Goal: Task Accomplishment & Management: Use online tool/utility

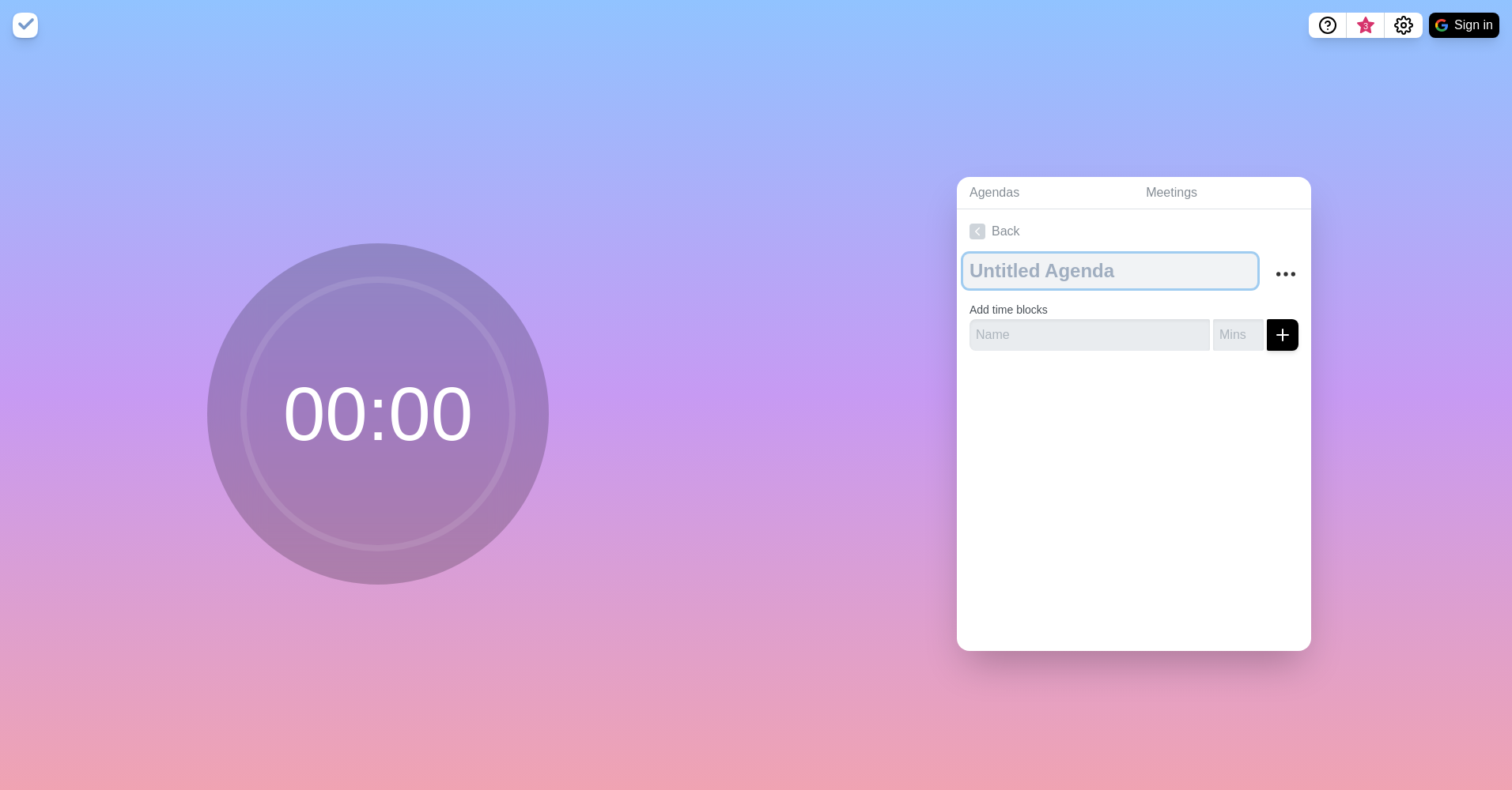
click at [1110, 269] on textarea at bounding box center [1110, 270] width 294 height 35
type textarea "SLT [DATE]"
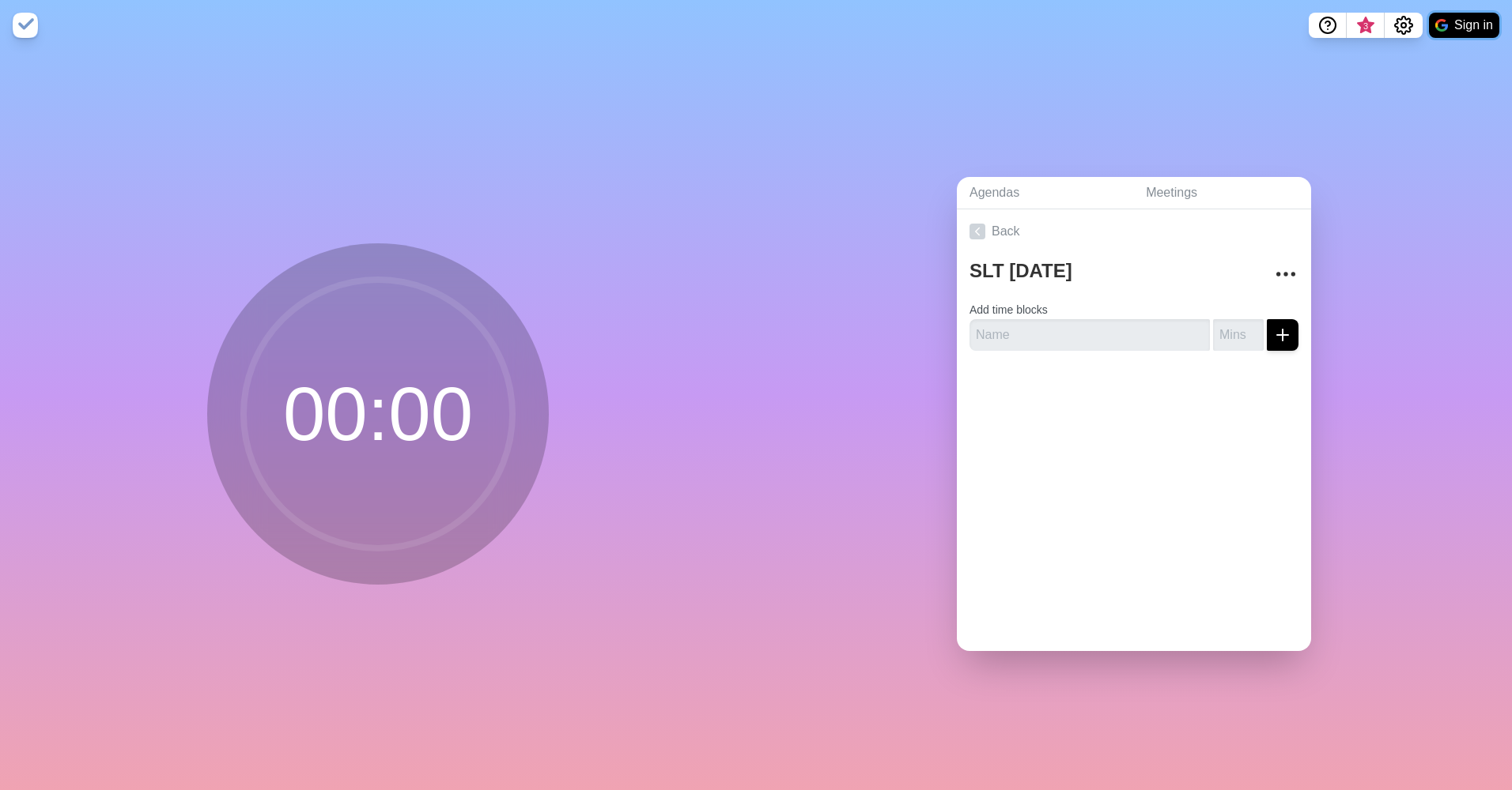
click at [1454, 24] on button "Sign in" at bounding box center [1464, 25] width 70 height 25
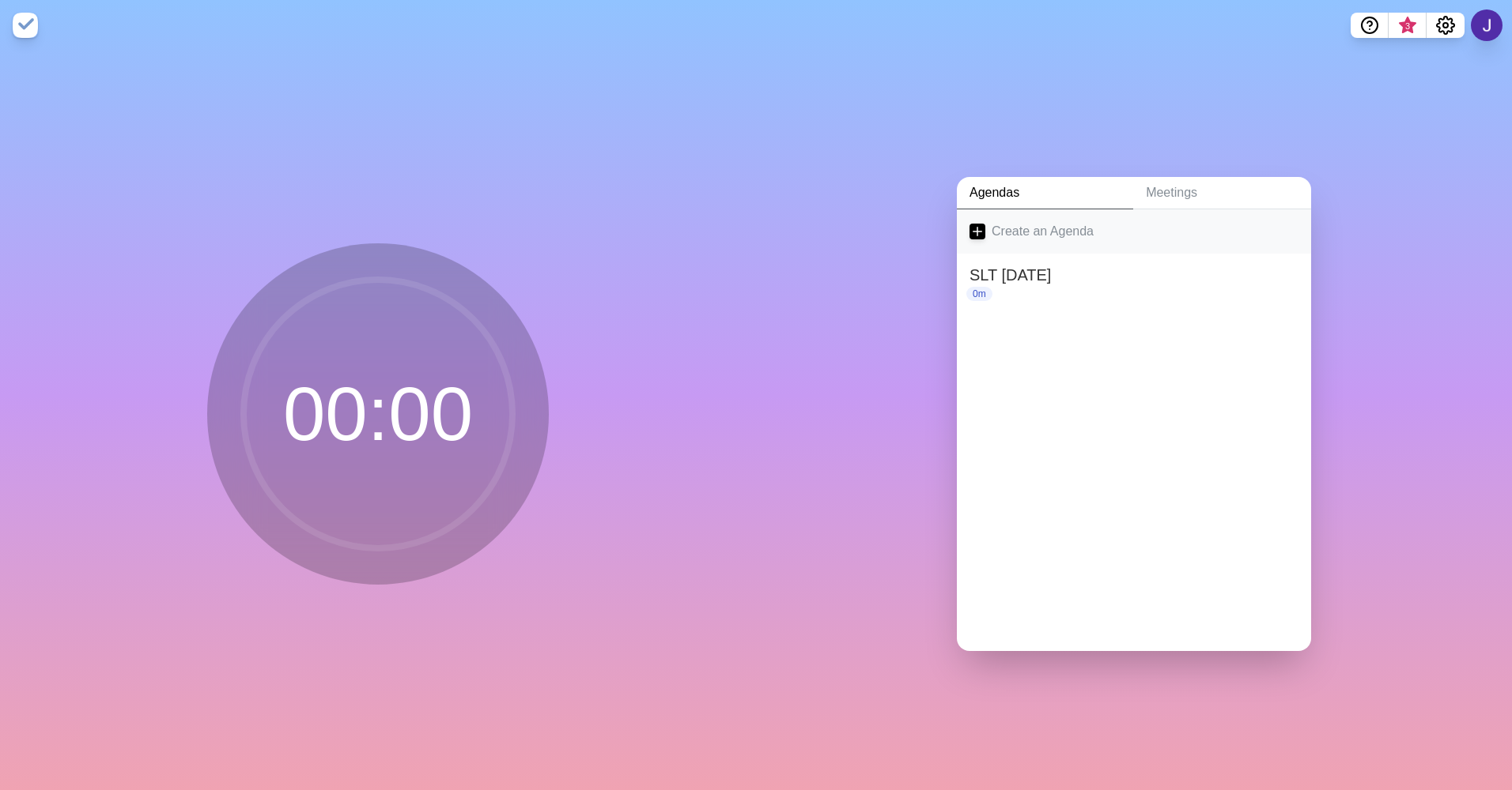
click at [975, 224] on icon at bounding box center [978, 232] width 16 height 16
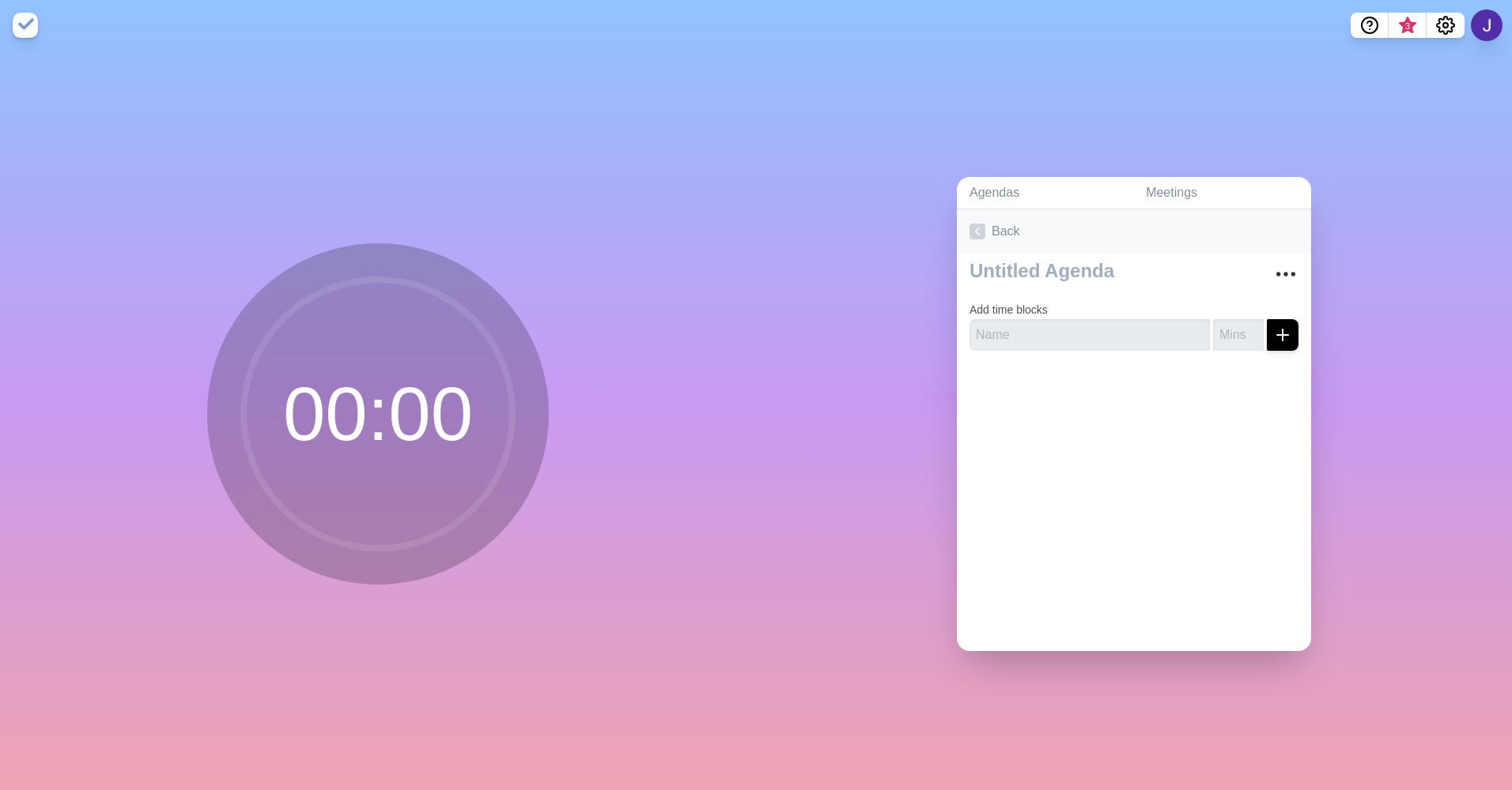
click at [971, 224] on icon at bounding box center [978, 232] width 16 height 16
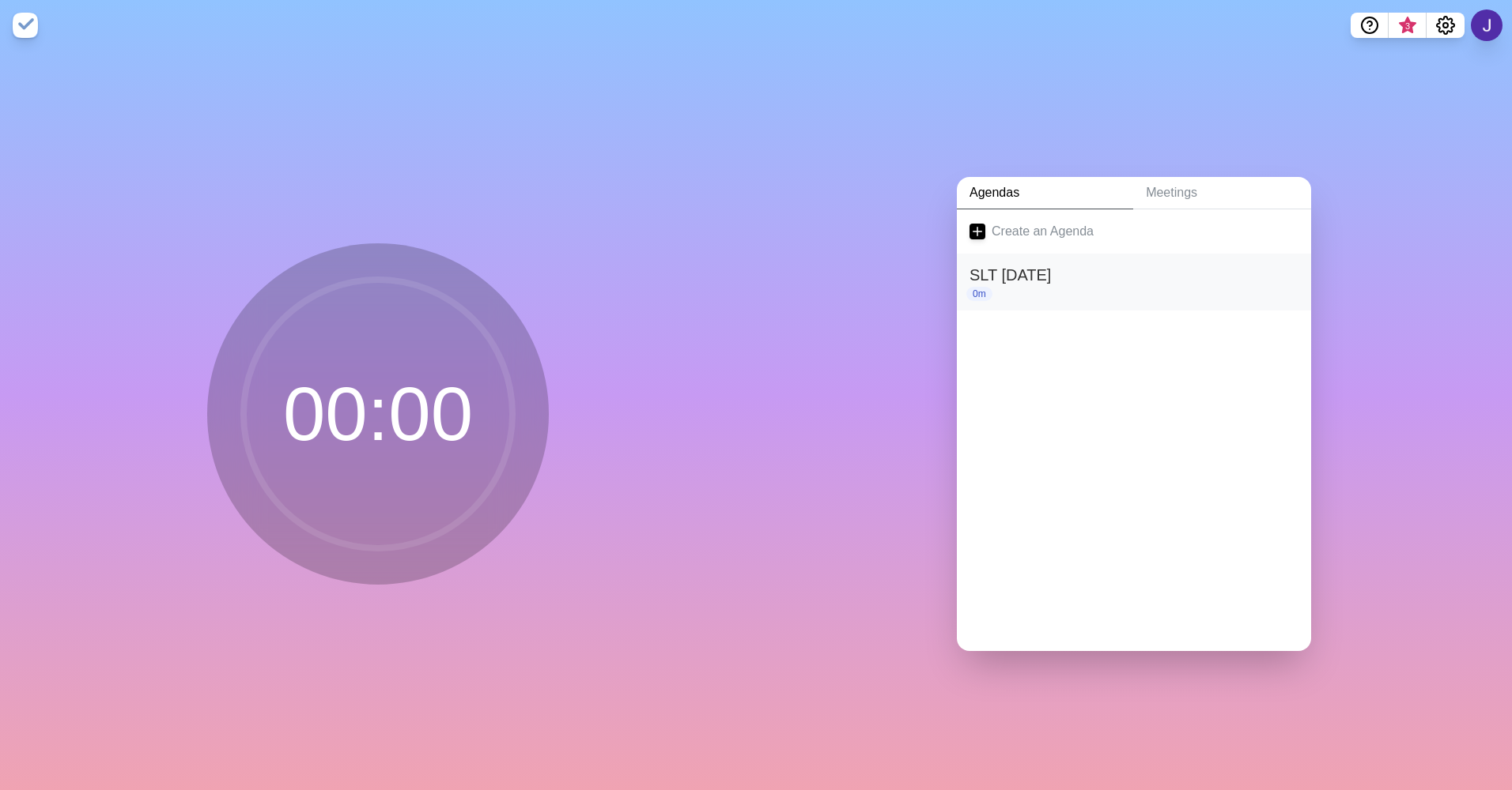
click at [1019, 274] on h2 "SLT [DATE]" at bounding box center [1133, 274] width 329 height 23
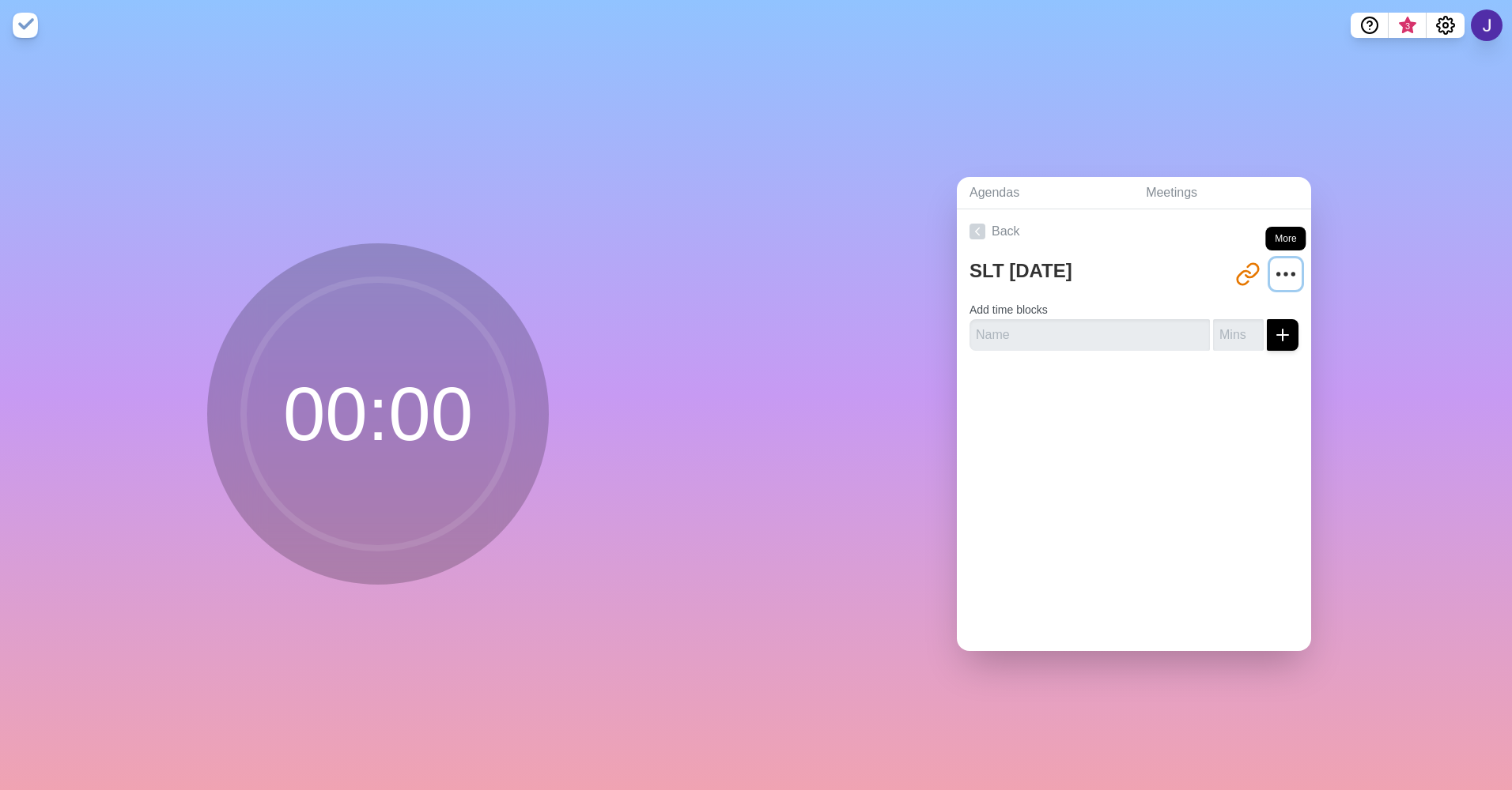
click at [1273, 269] on icon "More" at bounding box center [1285, 274] width 25 height 25
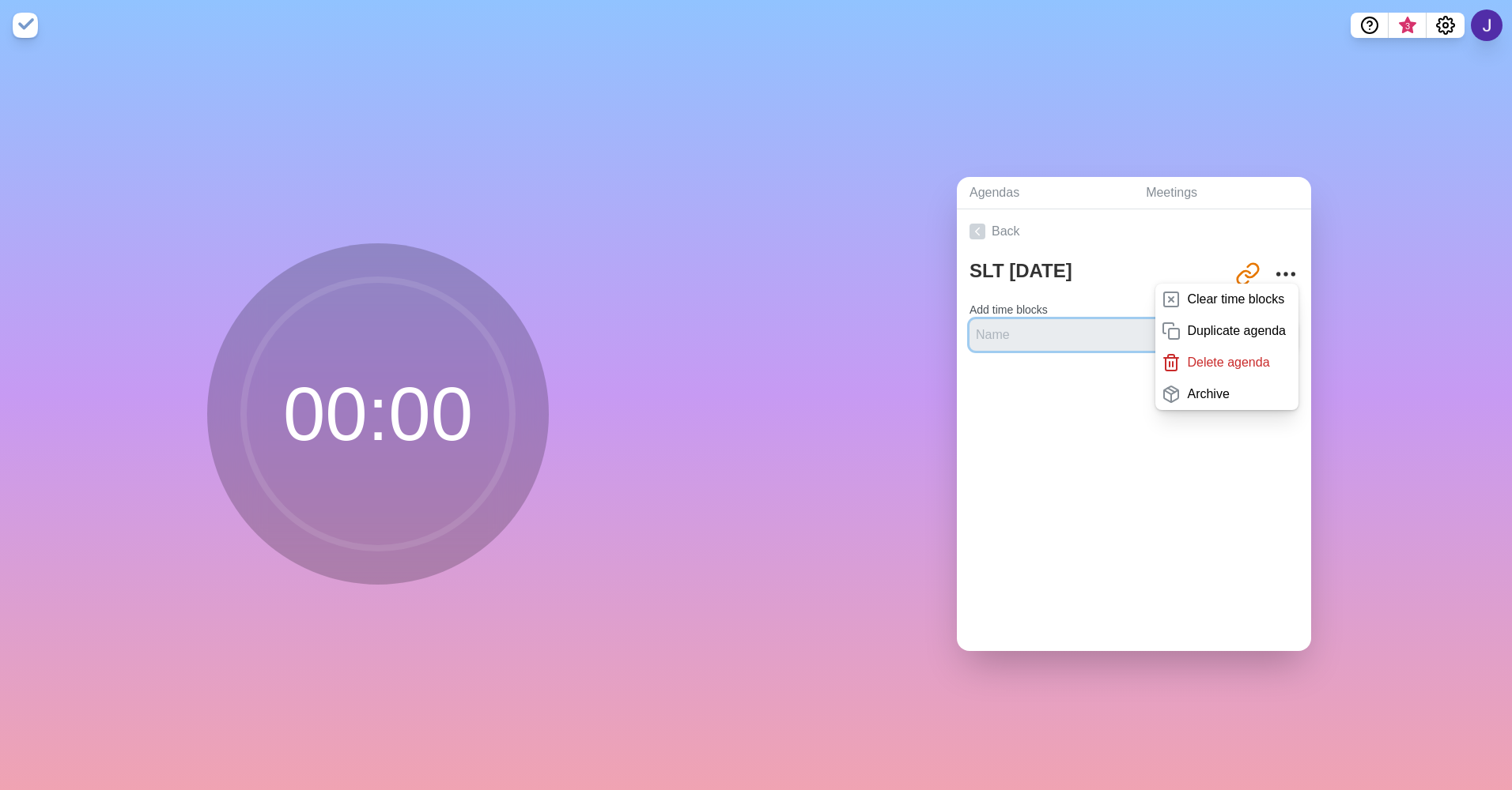
click at [1053, 341] on input "text" at bounding box center [1090, 335] width 241 height 31
click at [1120, 571] on div "Back SLT [DATE] [URL][DOMAIN_NAME] Clear time blocks Duplicate agenda Delete ag…" at bounding box center [1133, 430] width 354 height 441
click at [1053, 324] on input "text" at bounding box center [1090, 335] width 241 height 31
type input "Agreements review"
click at [1273, 270] on icon "More" at bounding box center [1285, 274] width 25 height 25
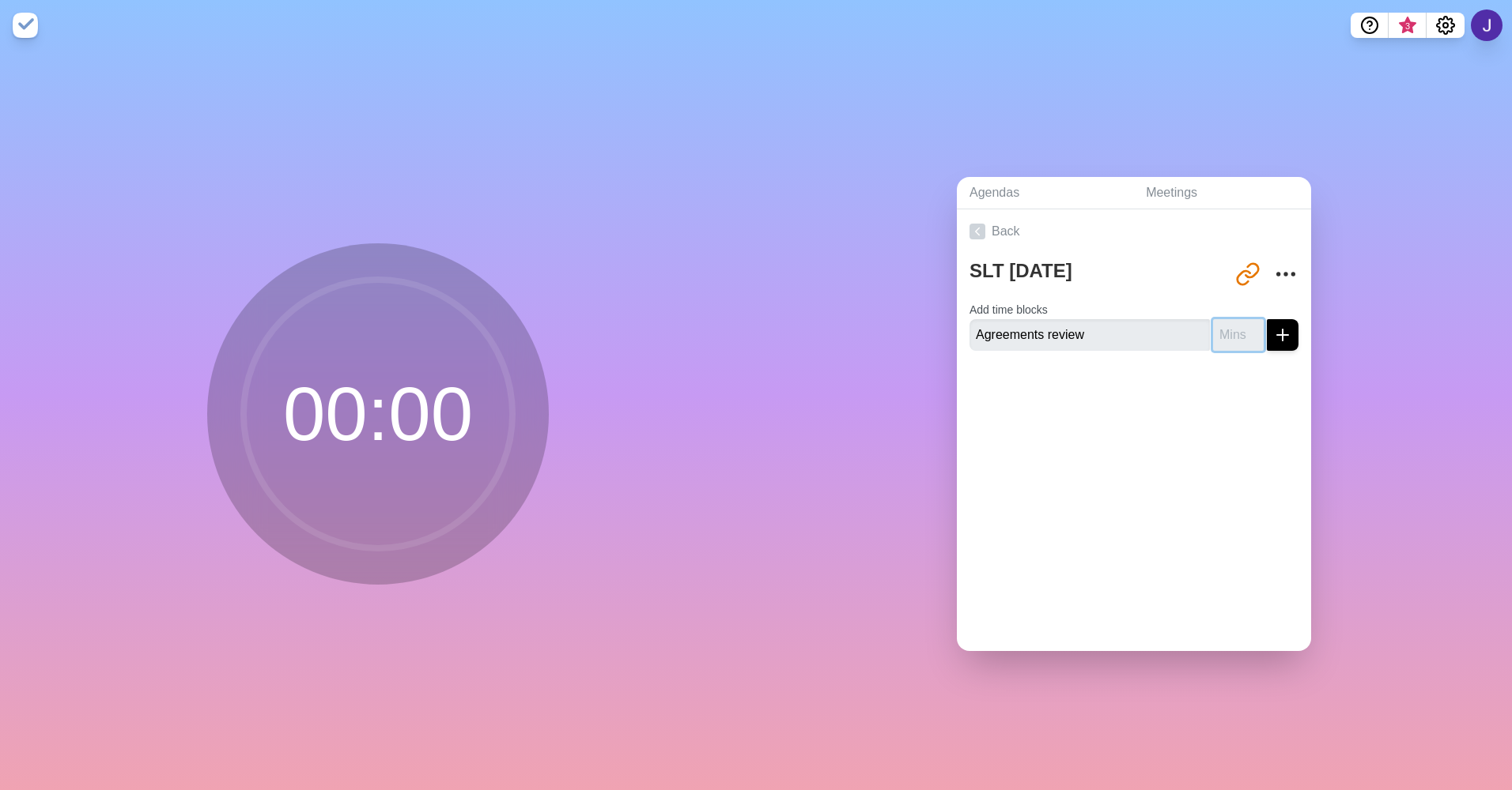
click at [1223, 337] on input "number" at bounding box center [1238, 335] width 51 height 31
type input "3"
click at [1273, 325] on icon "submit" at bounding box center [1283, 335] width 19 height 19
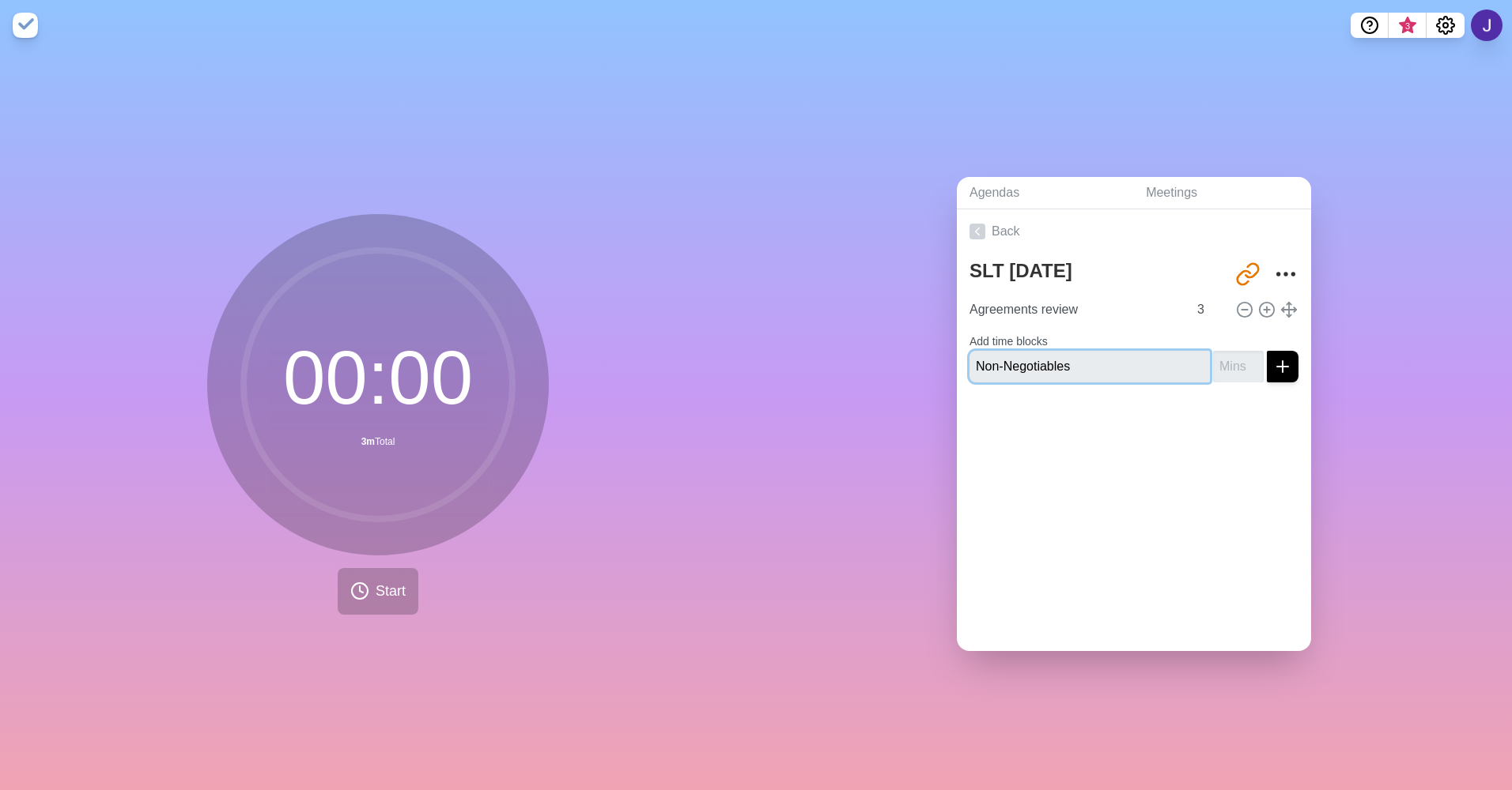
type input "Non-Negotiables"
click at [1213, 353] on input "number" at bounding box center [1238, 366] width 51 height 31
type input "3"
click at [1072, 403] on div at bounding box center [1133, 427] width 354 height 63
click at [1282, 362] on line "submit" at bounding box center [1282, 367] width 0 height 11
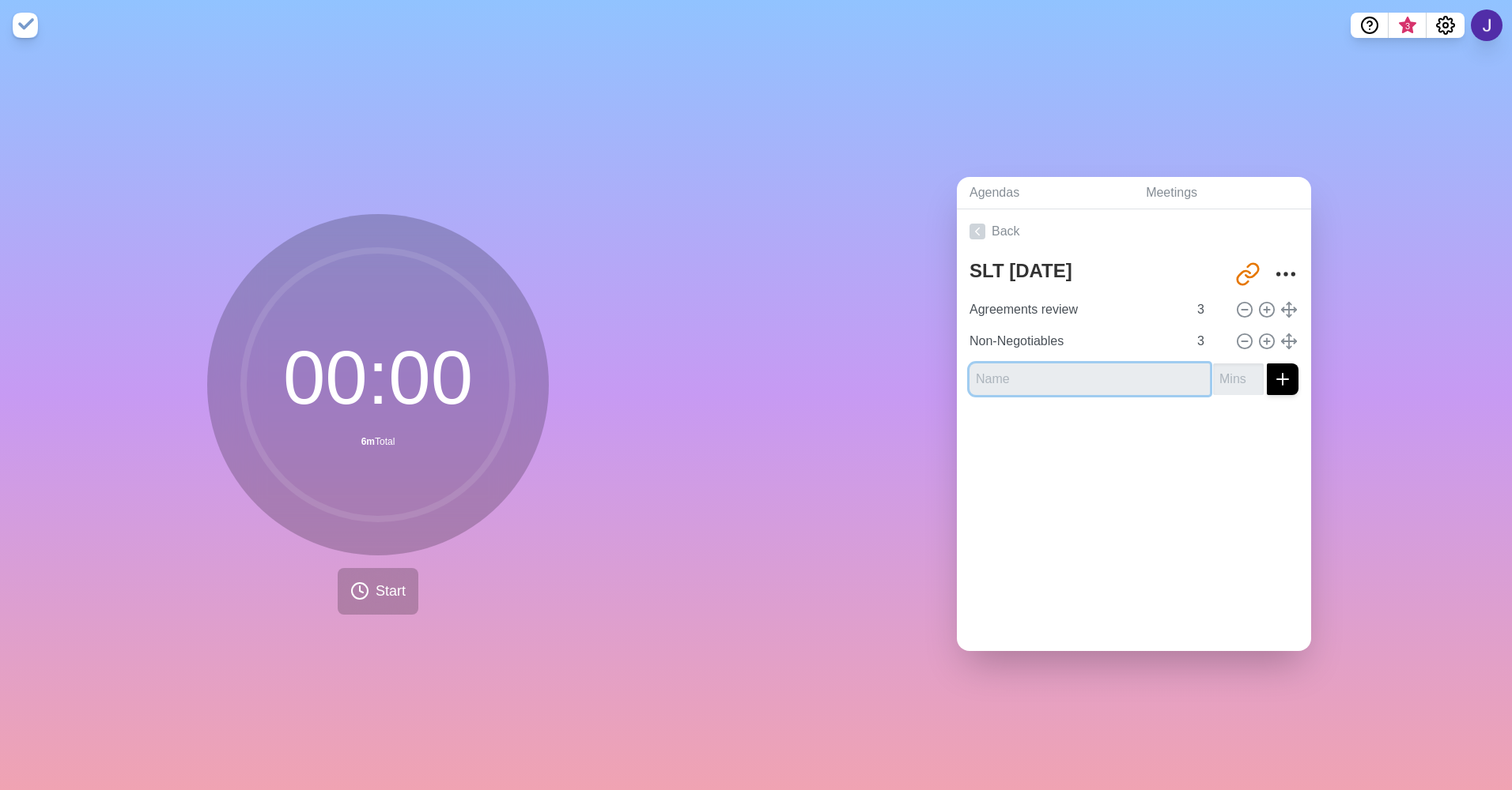
click at [1073, 386] on input "text" at bounding box center [1090, 378] width 241 height 31
type input "EPIC Calendar"
type input "17"
click at [1273, 376] on icon "submit" at bounding box center [1283, 379] width 19 height 19
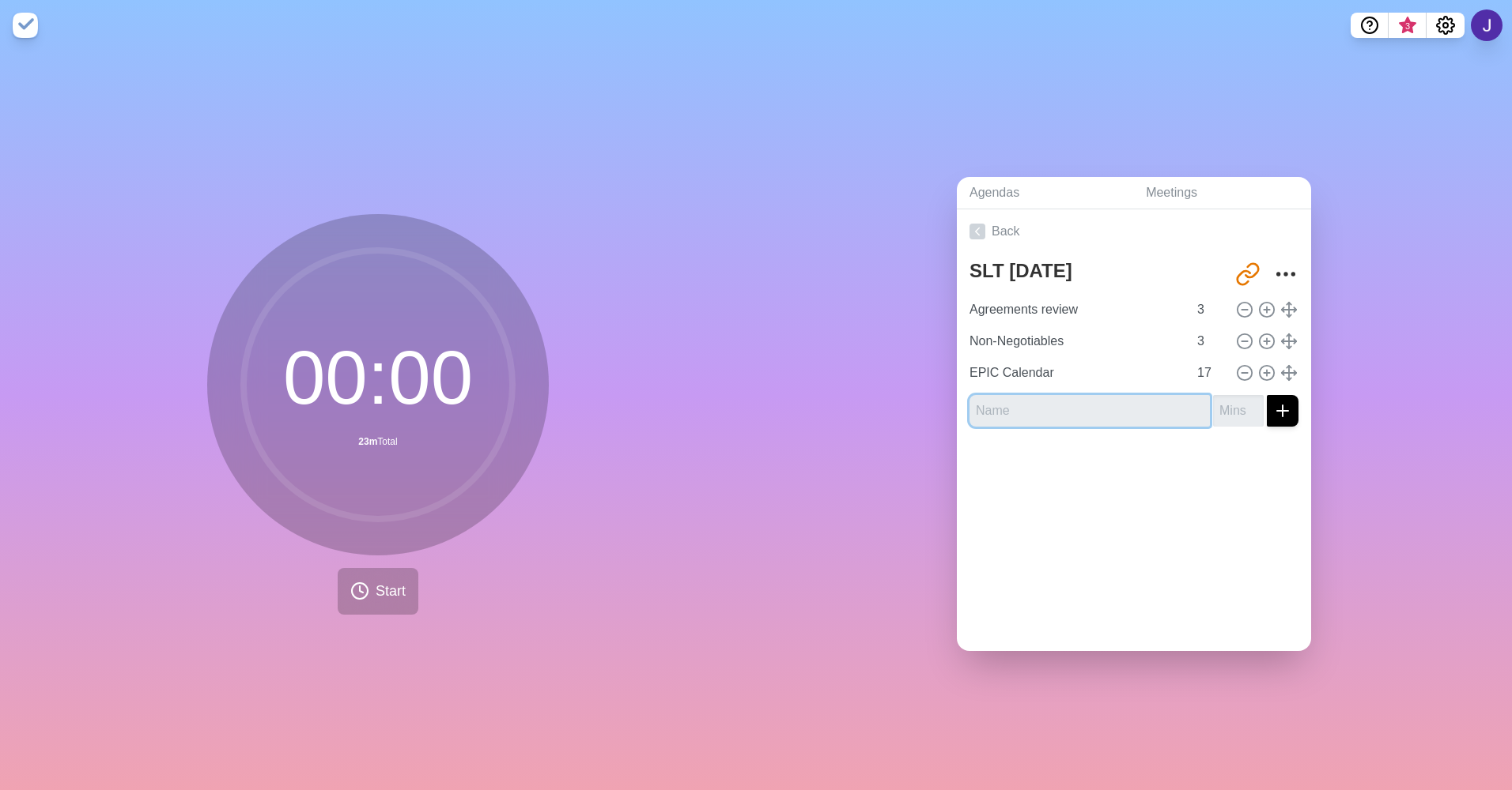
click at [992, 395] on input "text" at bounding box center [1090, 411] width 241 height 31
type input "Allergies"
click at [1213, 411] on input "number" at bounding box center [1238, 411] width 51 height 31
type input "2"
type input "3"
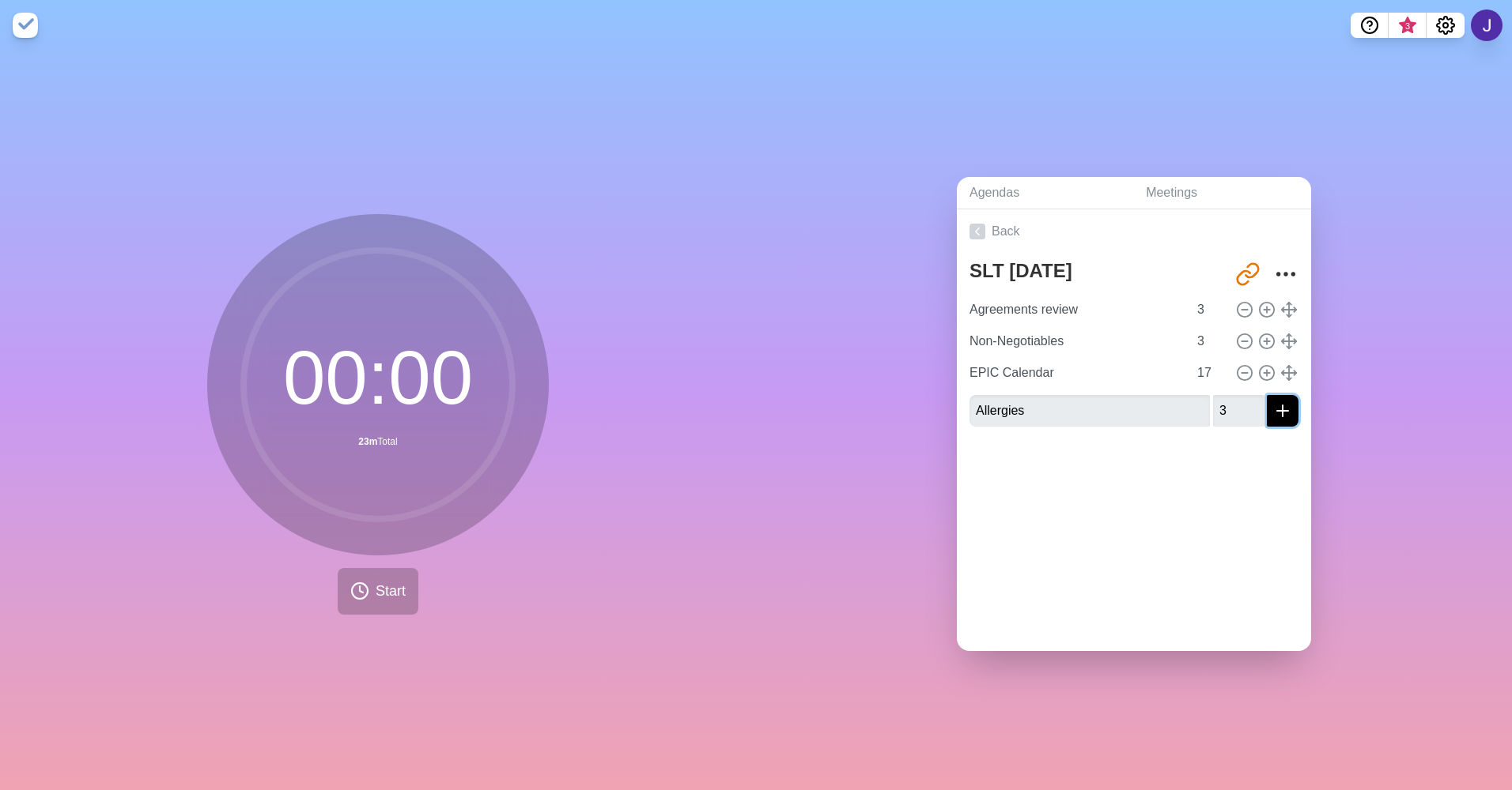
click at [1273, 408] on icon "submit" at bounding box center [1283, 412] width 19 height 19
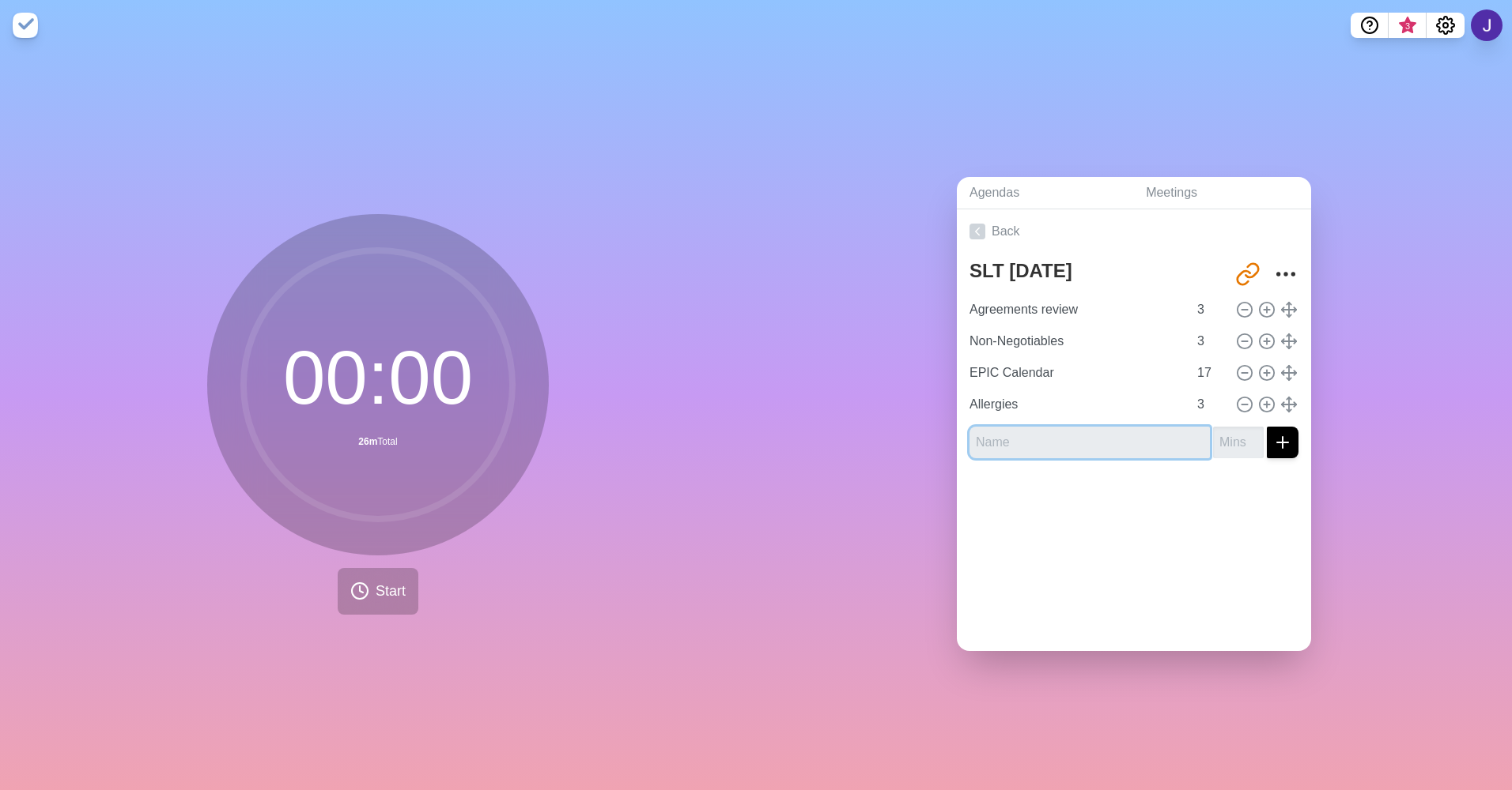
click at [992, 450] on input "text" at bounding box center [1090, 442] width 241 height 31
click at [992, 449] on input "text" at bounding box center [1090, 442] width 241 height 31
type input "Excursion list"
click at [1213, 433] on input "number" at bounding box center [1238, 442] width 51 height 31
type input "12"
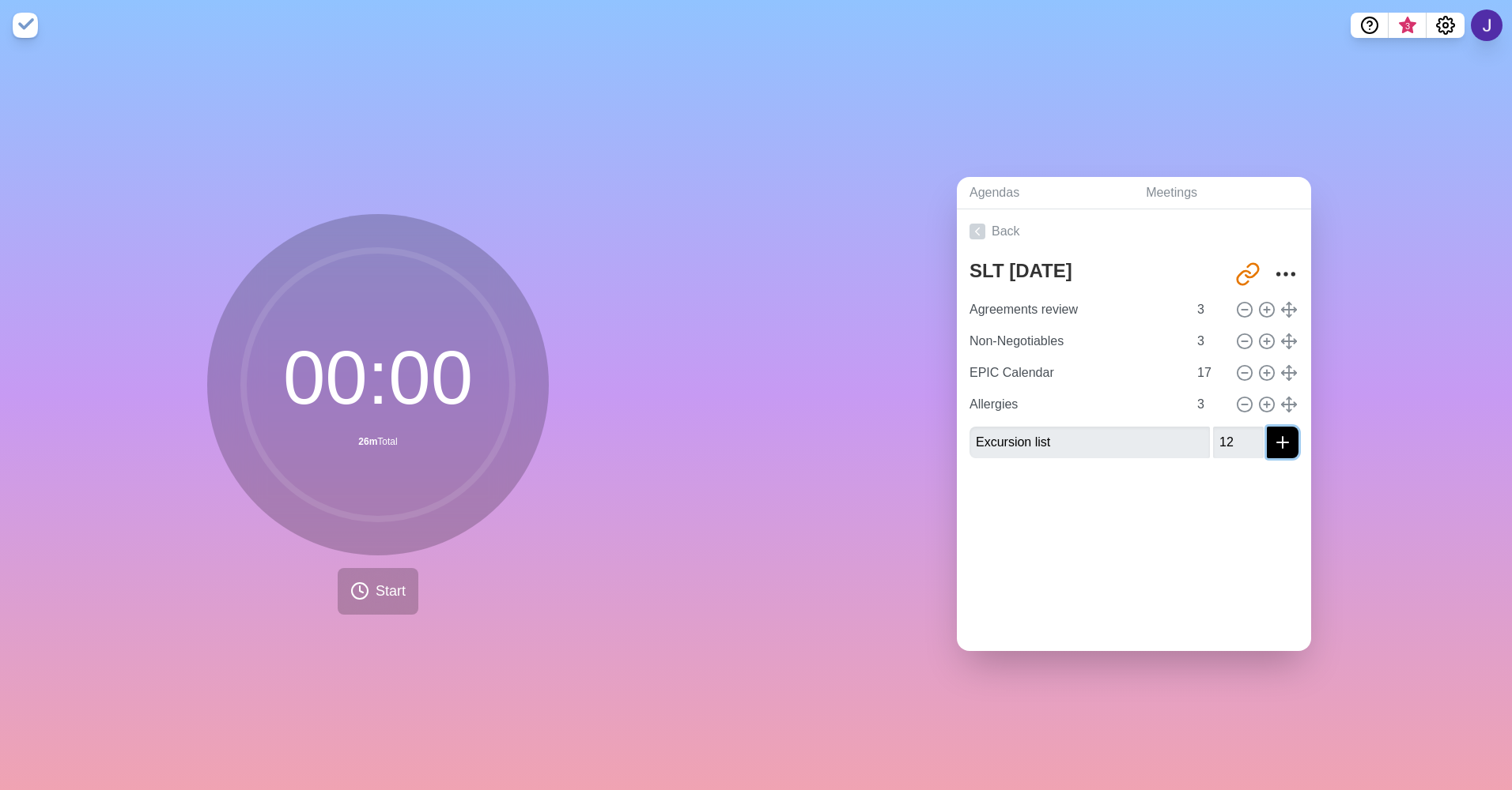
click at [1273, 433] on icon "submit" at bounding box center [1283, 443] width 19 height 19
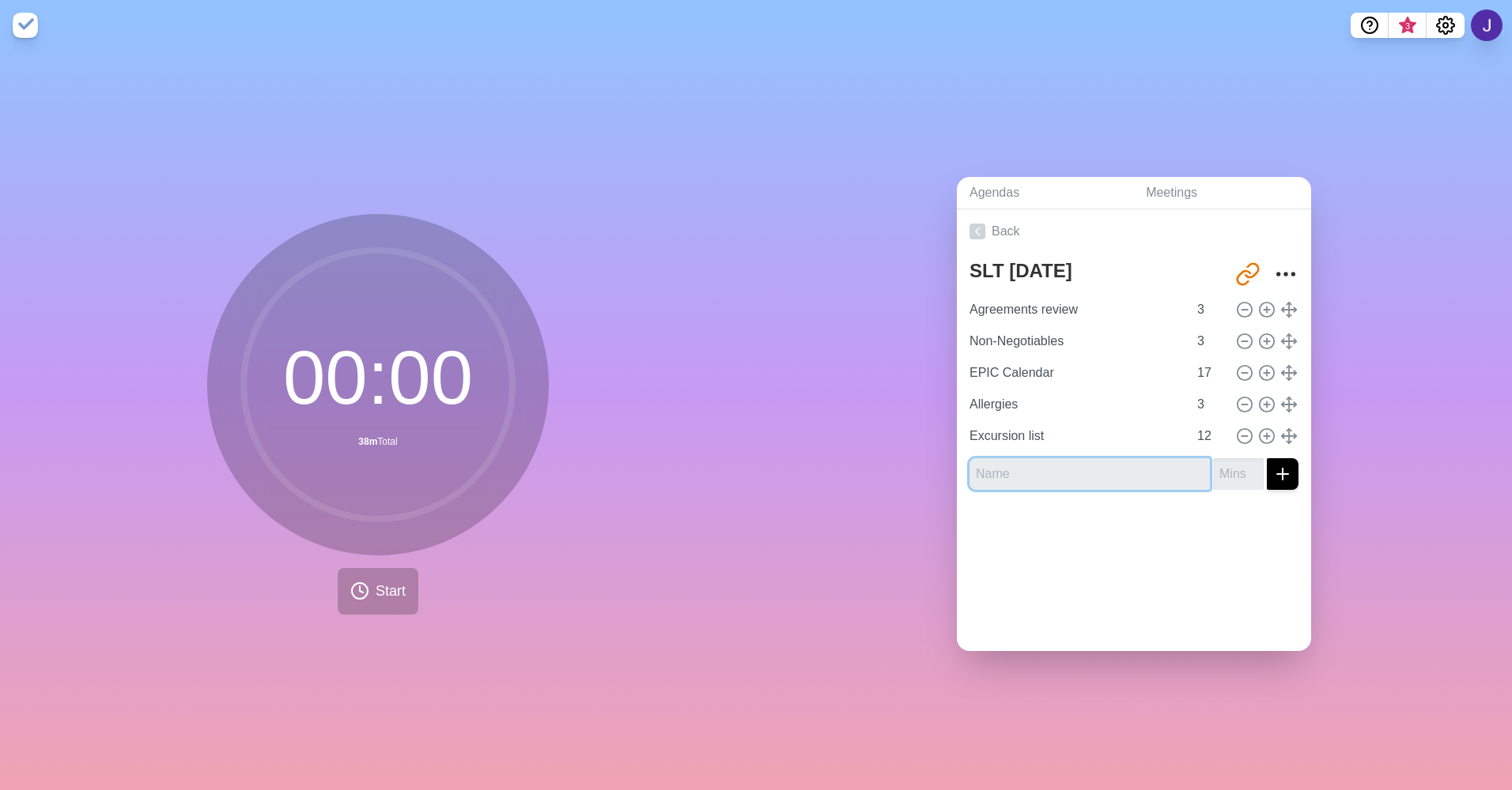
click at [1022, 474] on input "text" at bounding box center [1090, 474] width 241 height 31
type input "Transportation services"
type input "6"
click at [1273, 471] on icon "submit" at bounding box center [1283, 474] width 19 height 19
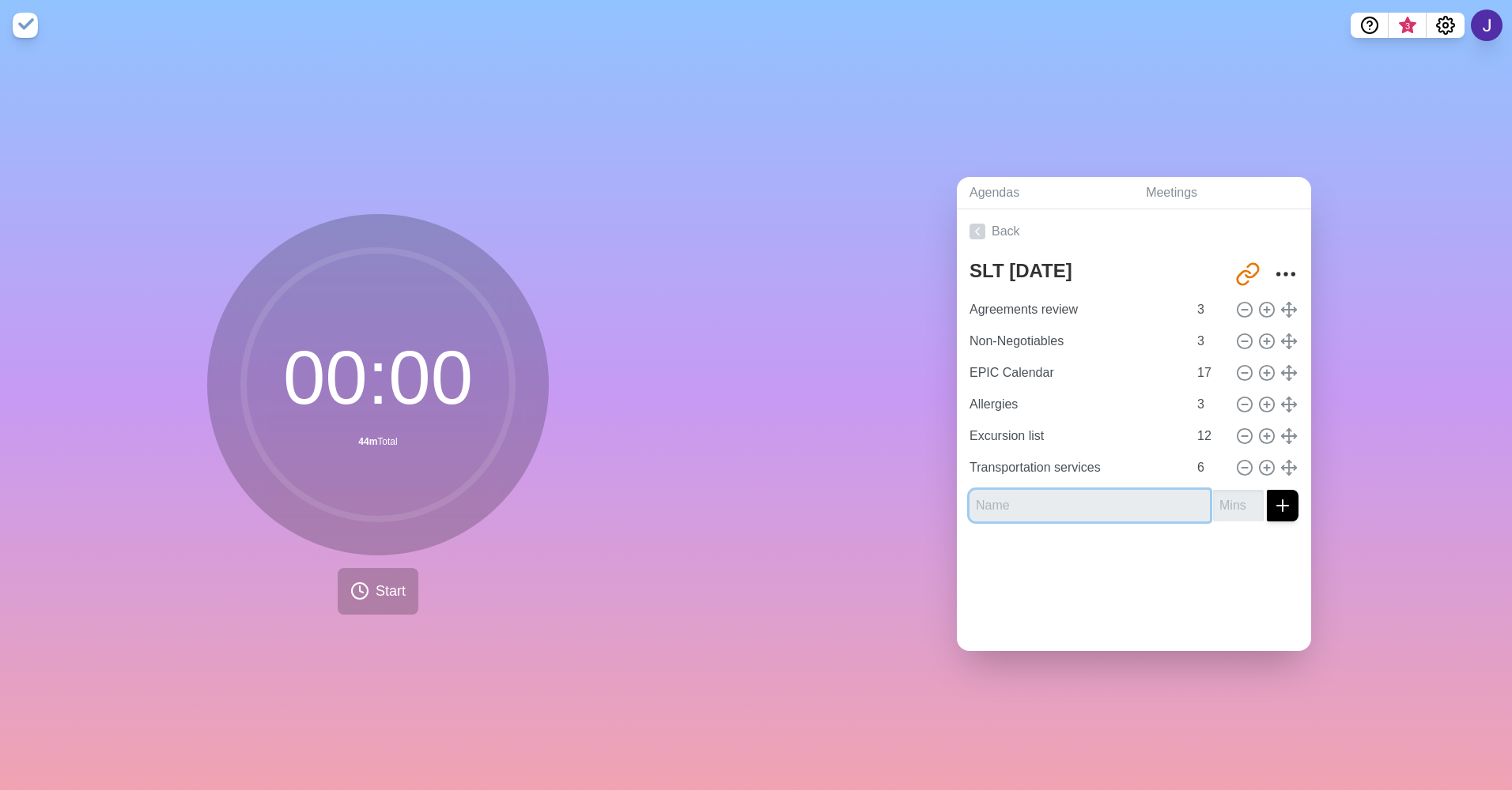
click at [1007, 501] on input "text" at bounding box center [1090, 505] width 241 height 31
click at [1006, 500] on input "text" at bounding box center [1090, 505] width 241 height 31
type input "Online subscriptions"
click at [1213, 506] on input "number" at bounding box center [1238, 505] width 51 height 31
type input "6"
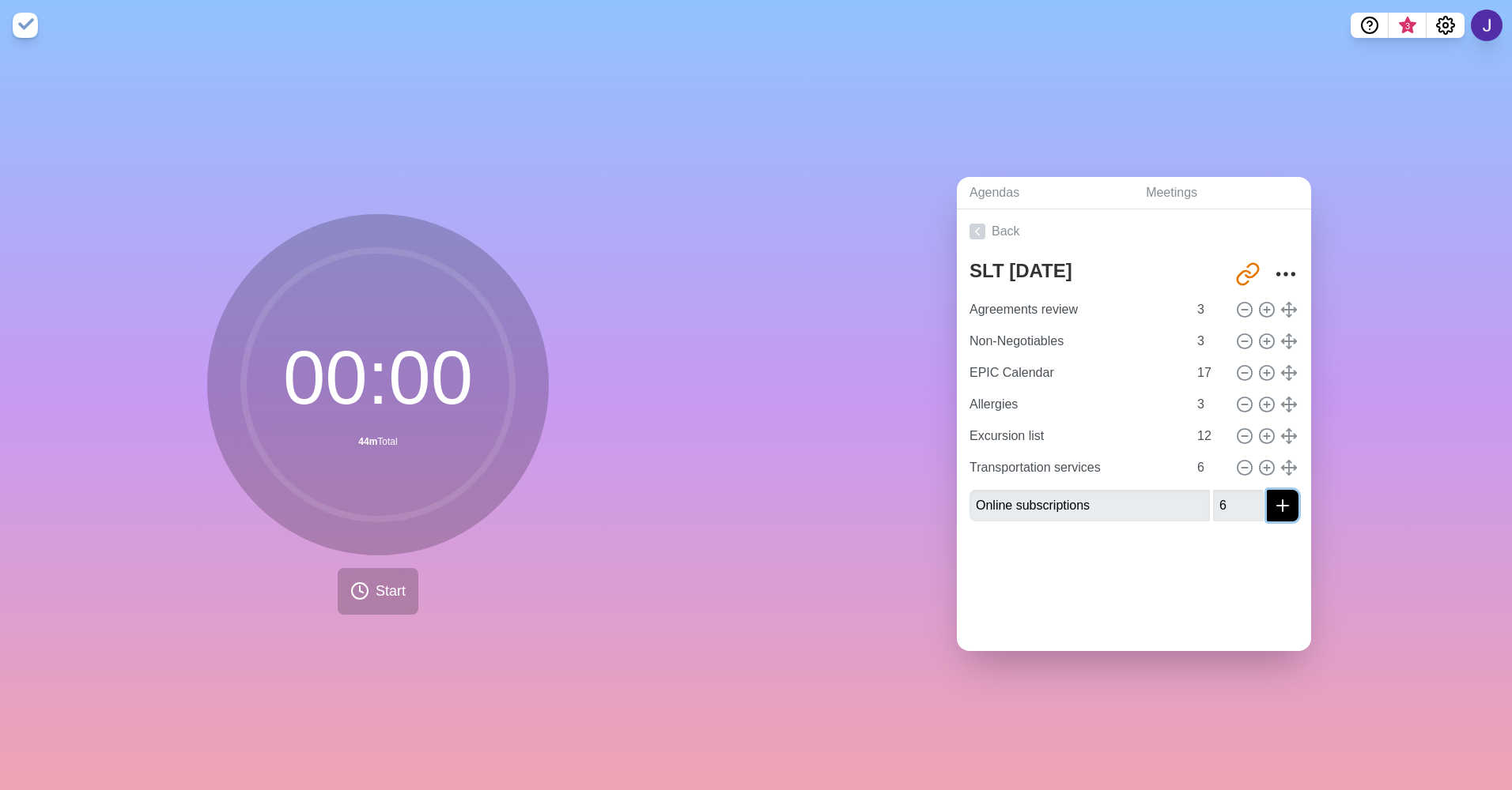
click at [1273, 496] on icon "submit" at bounding box center [1283, 506] width 19 height 19
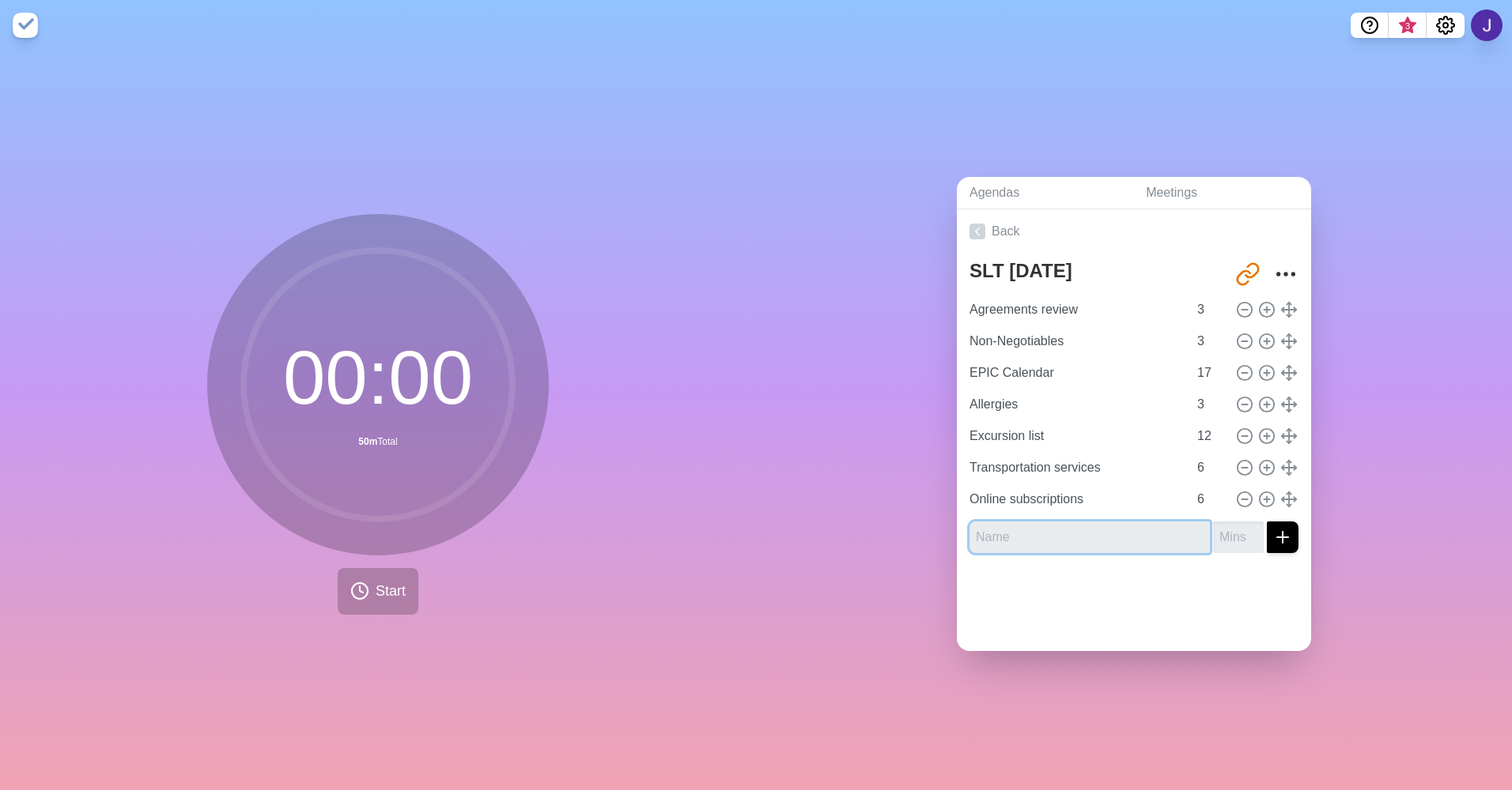
click at [988, 530] on input "text" at bounding box center [1090, 537] width 241 height 31
type input "Outside break instructions"
click at [1237, 525] on input "1" at bounding box center [1238, 537] width 51 height 31
click at [1237, 525] on input "2" at bounding box center [1238, 537] width 51 height 31
type input "3"
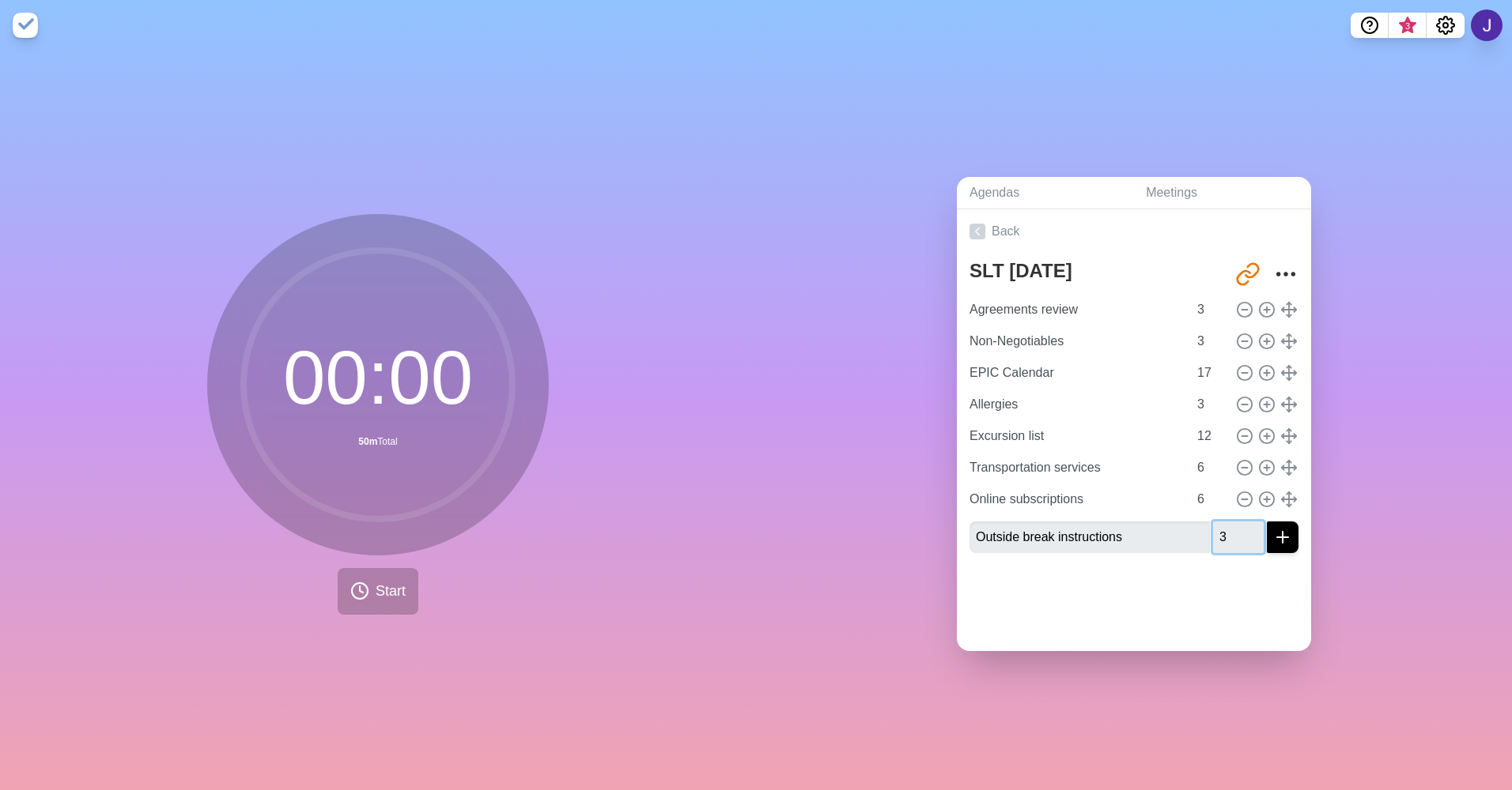
click at [1237, 525] on input "3" at bounding box center [1238, 537] width 51 height 31
click at [1282, 532] on line "submit" at bounding box center [1282, 537] width 0 height 11
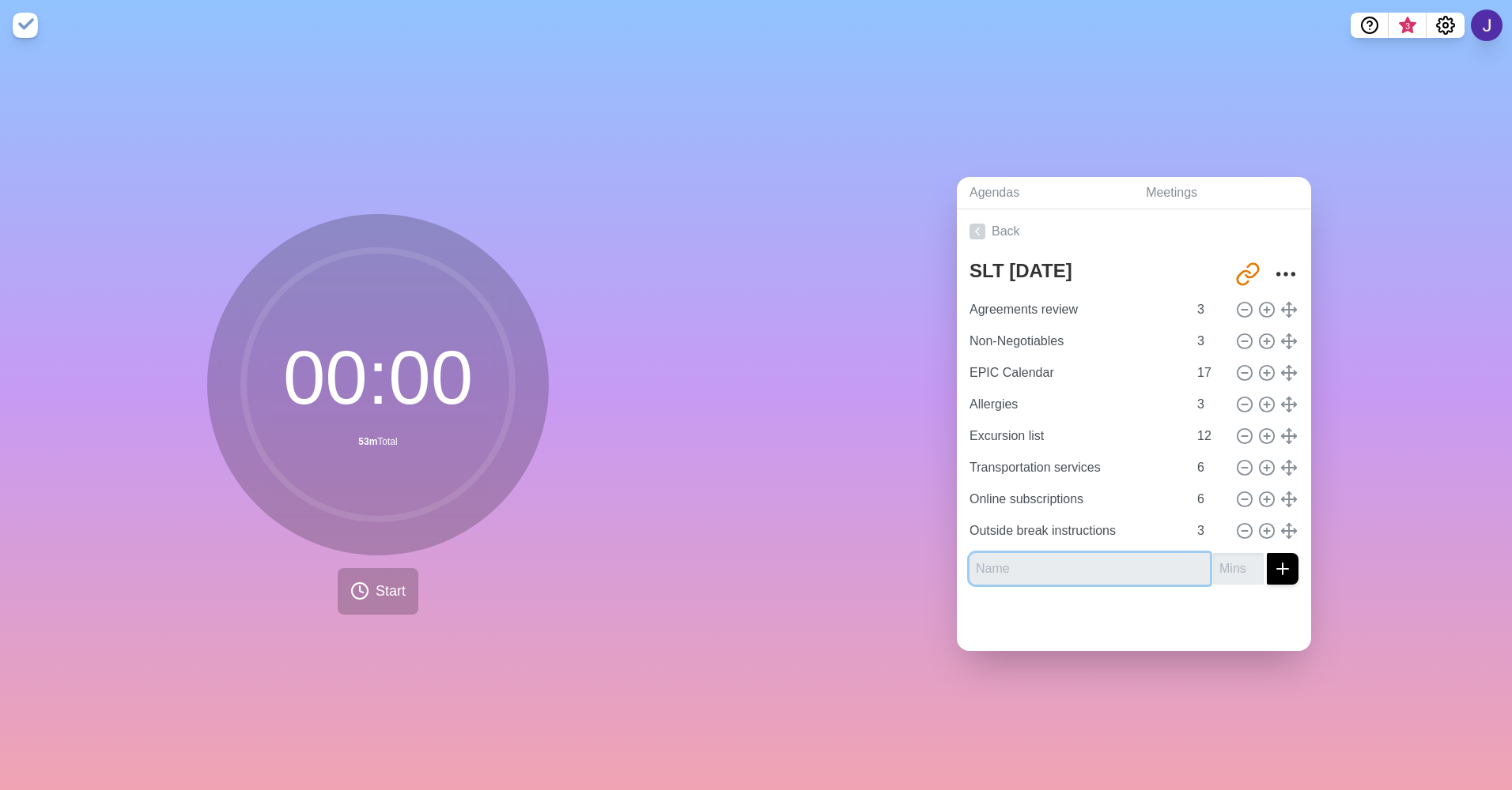
click at [1032, 569] on input "text" at bounding box center [1090, 569] width 241 height 31
type input "Update on the building situation"
type input "7"
click at [1273, 562] on icon "submit" at bounding box center [1283, 569] width 19 height 19
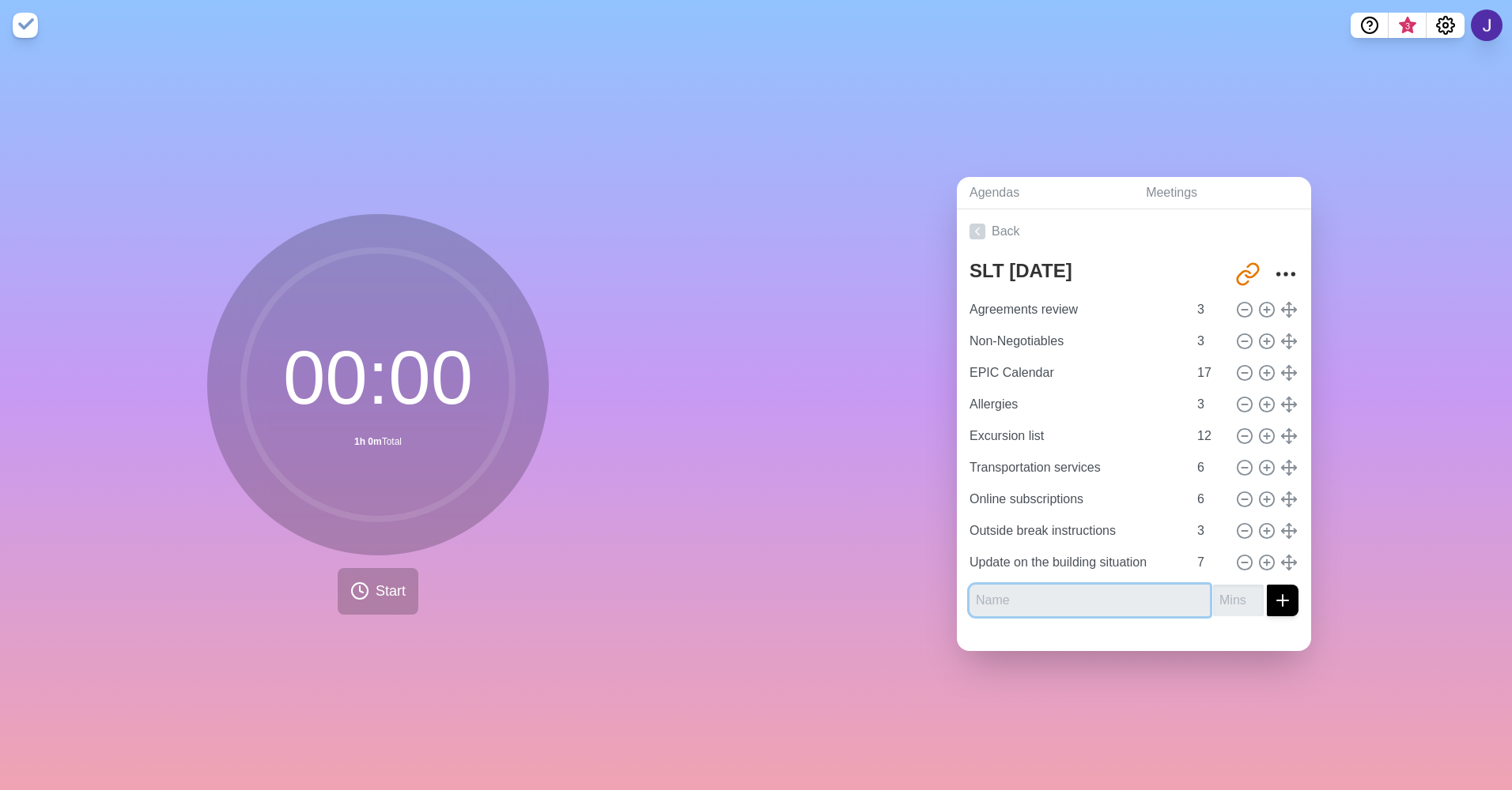
click at [1050, 595] on input "text" at bounding box center [1090, 600] width 241 height 31
type input "Strategy for going back to [GEOGRAPHIC_DATA]"
type input "11"
click at [1229, 633] on div at bounding box center [1133, 640] width 354 height 22
click at [1112, 211] on link "Back" at bounding box center [1133, 232] width 354 height 44
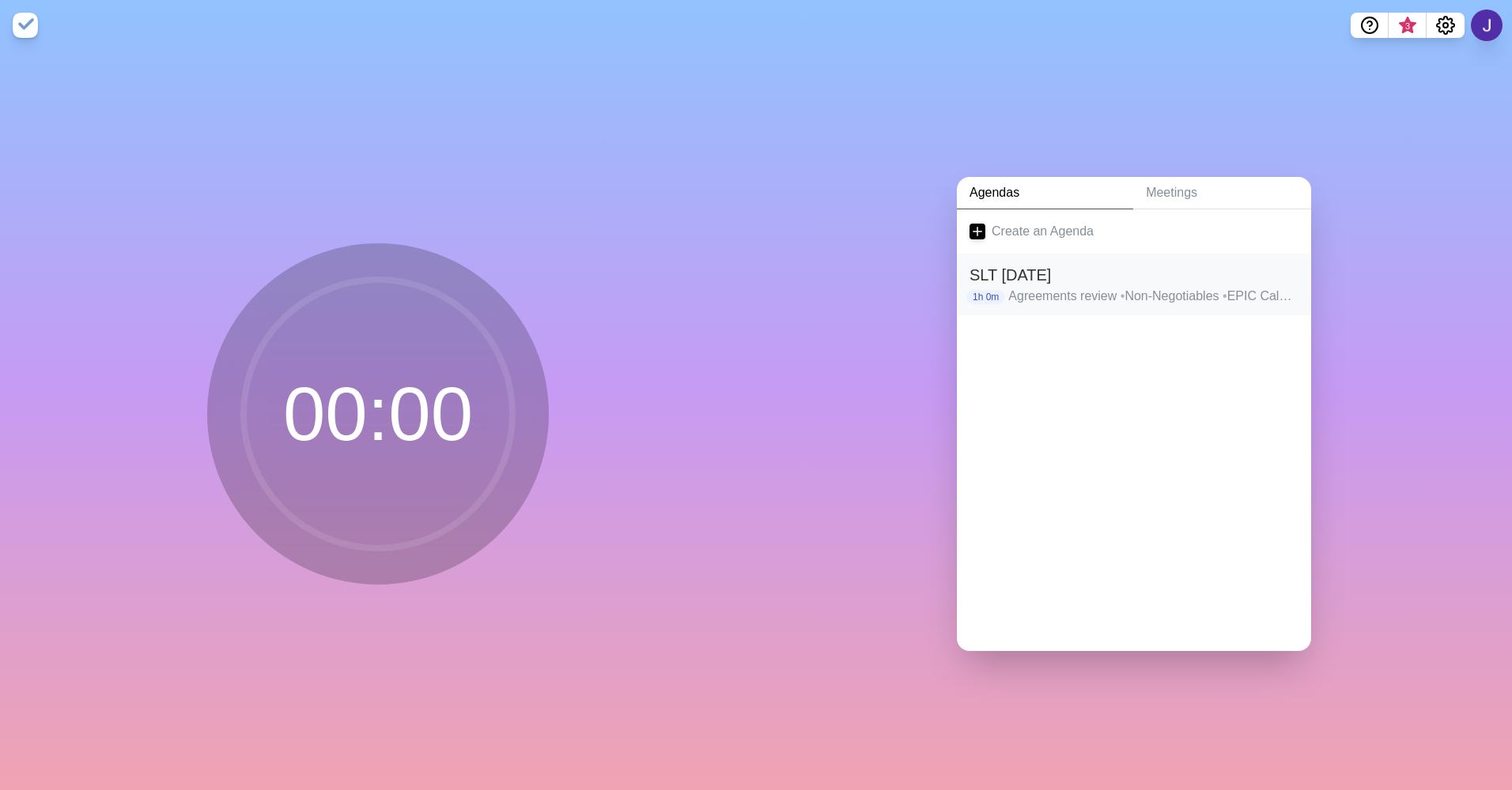
click at [1017, 270] on h2 "SLT [DATE]" at bounding box center [1133, 274] width 329 height 23
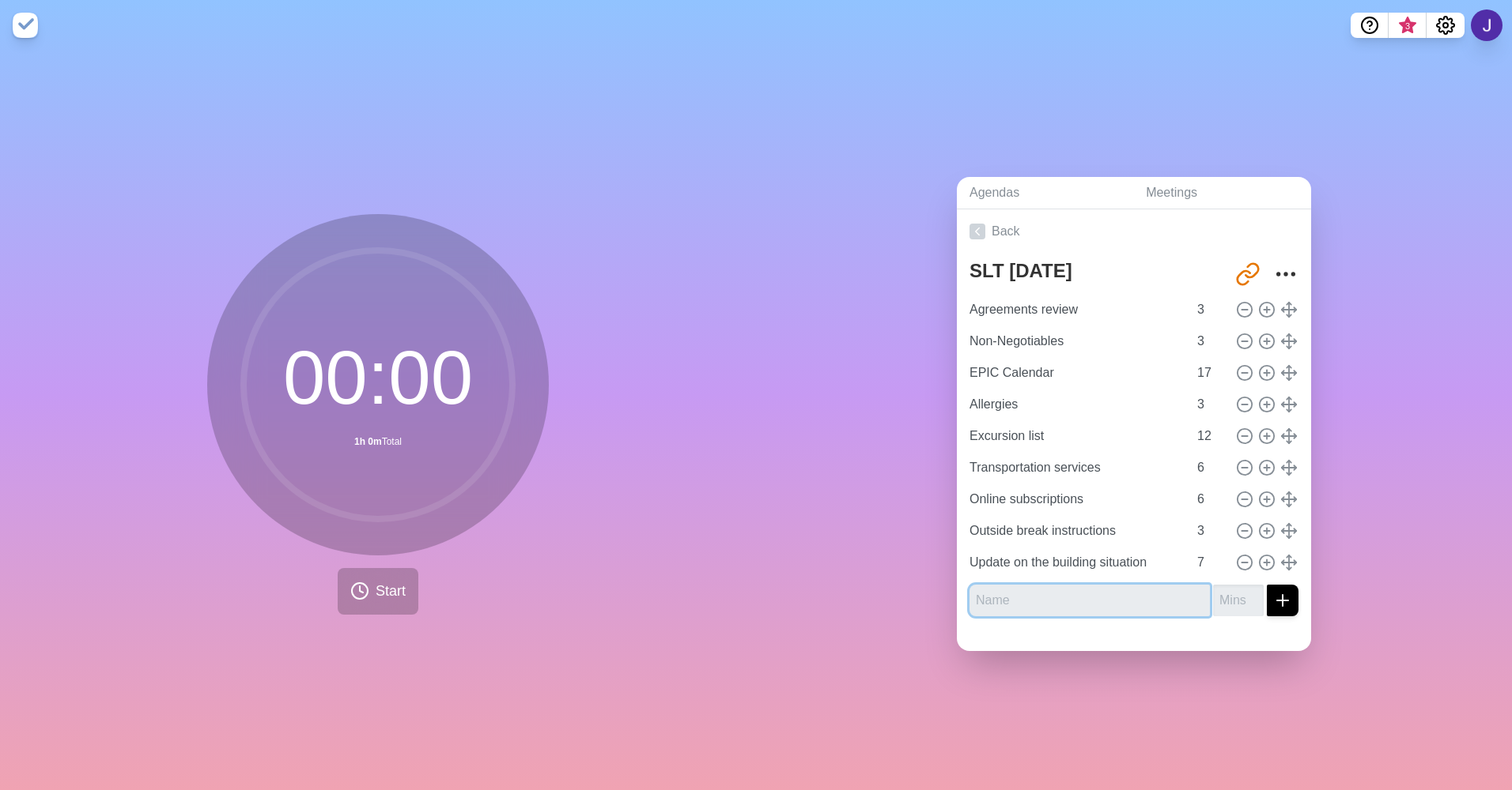
click at [1045, 607] on input "text" at bounding box center [1090, 600] width 241 height 31
type input "Strategy for going back to M11"
type input "11"
click at [1273, 601] on icon "submit" at bounding box center [1283, 601] width 19 height 19
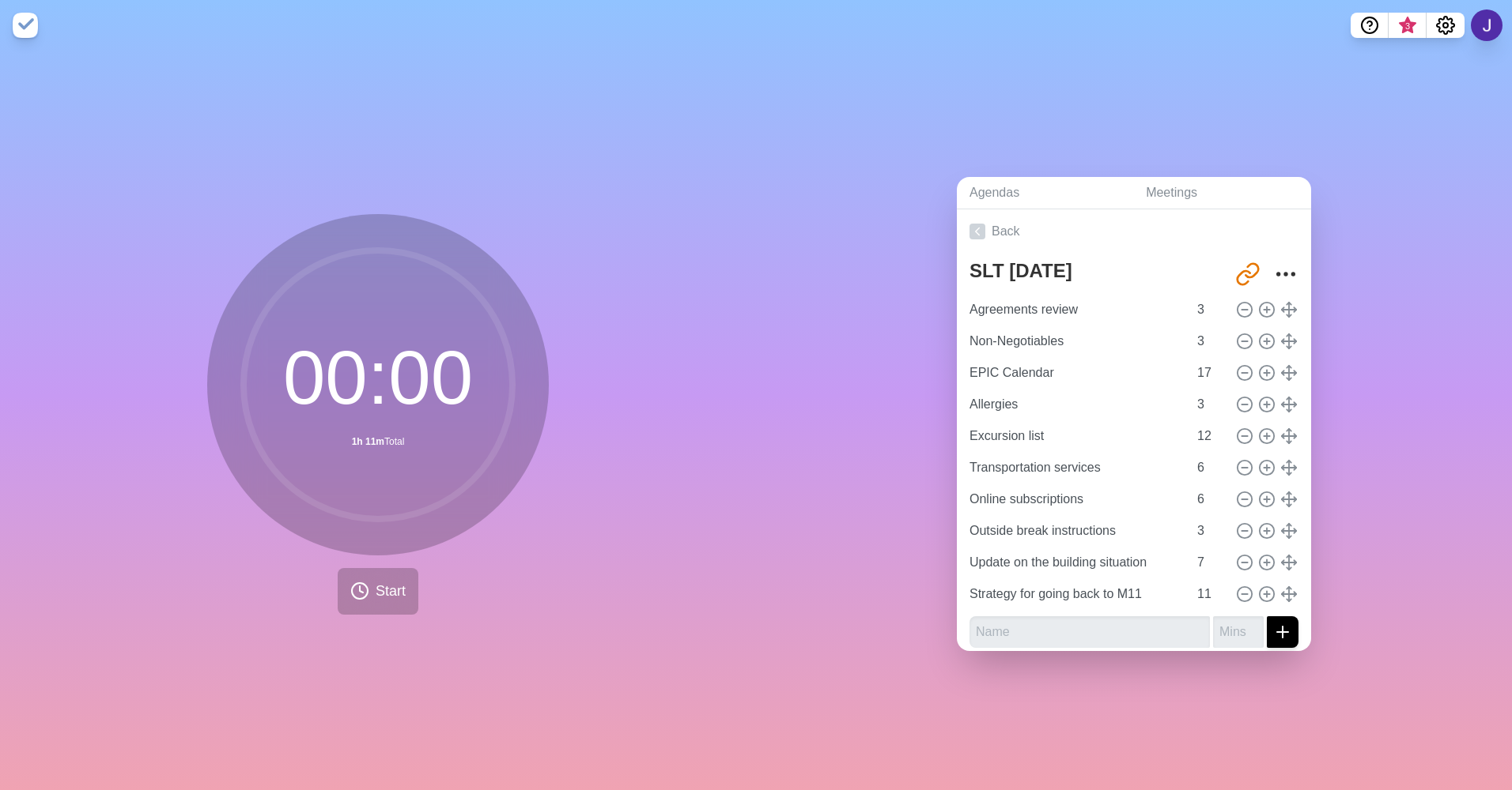
click at [375, 424] on circle at bounding box center [378, 384] width 269 height 269
click at [547, 571] on div "00 : 00 1h 11m Total Start" at bounding box center [378, 420] width 756 height 740
click at [379, 591] on span "Start" at bounding box center [390, 591] width 30 height 21
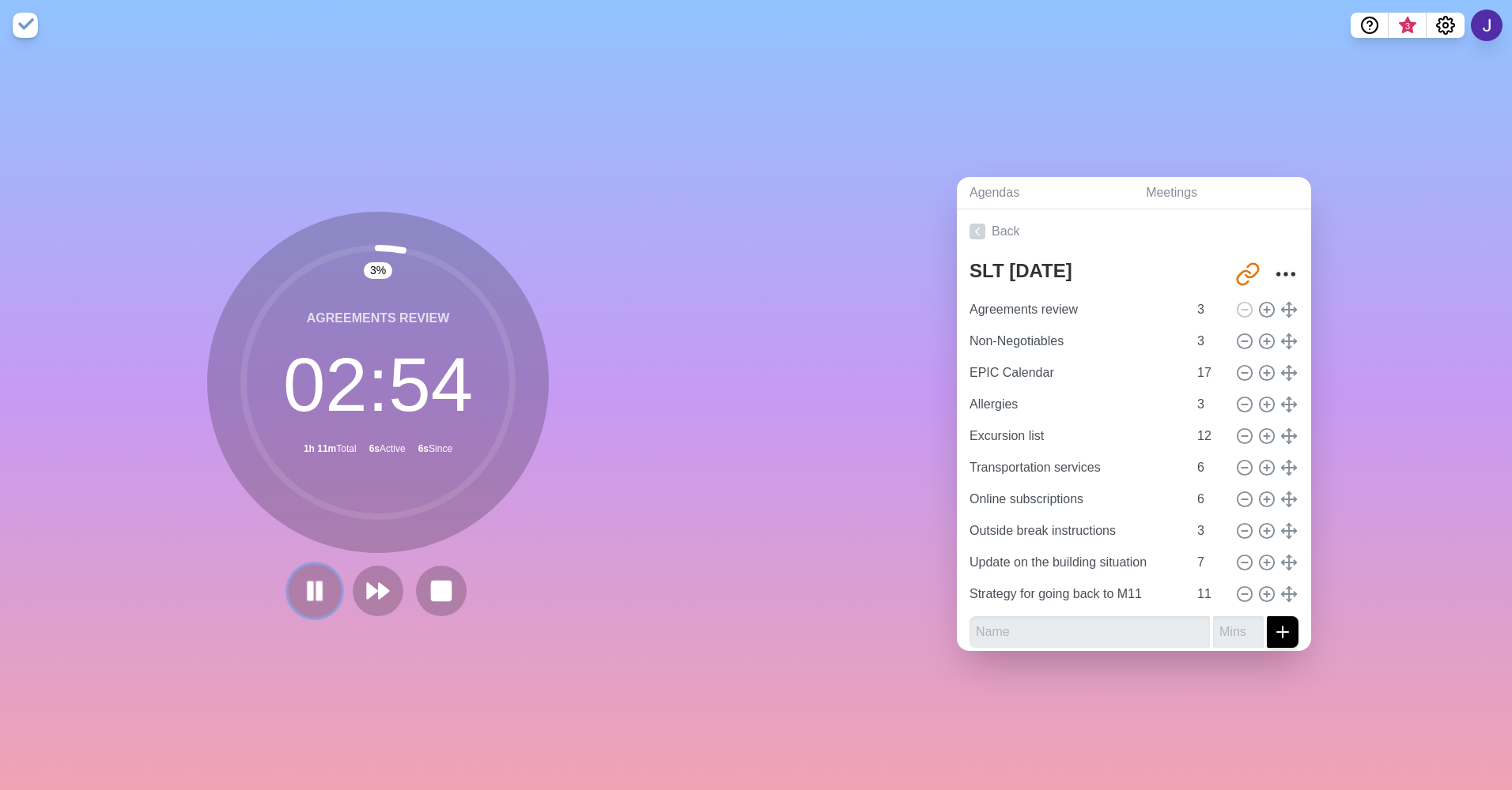
click at [307, 596] on icon at bounding box center [314, 591] width 27 height 27
click at [438, 581] on rect at bounding box center [441, 591] width 19 height 19
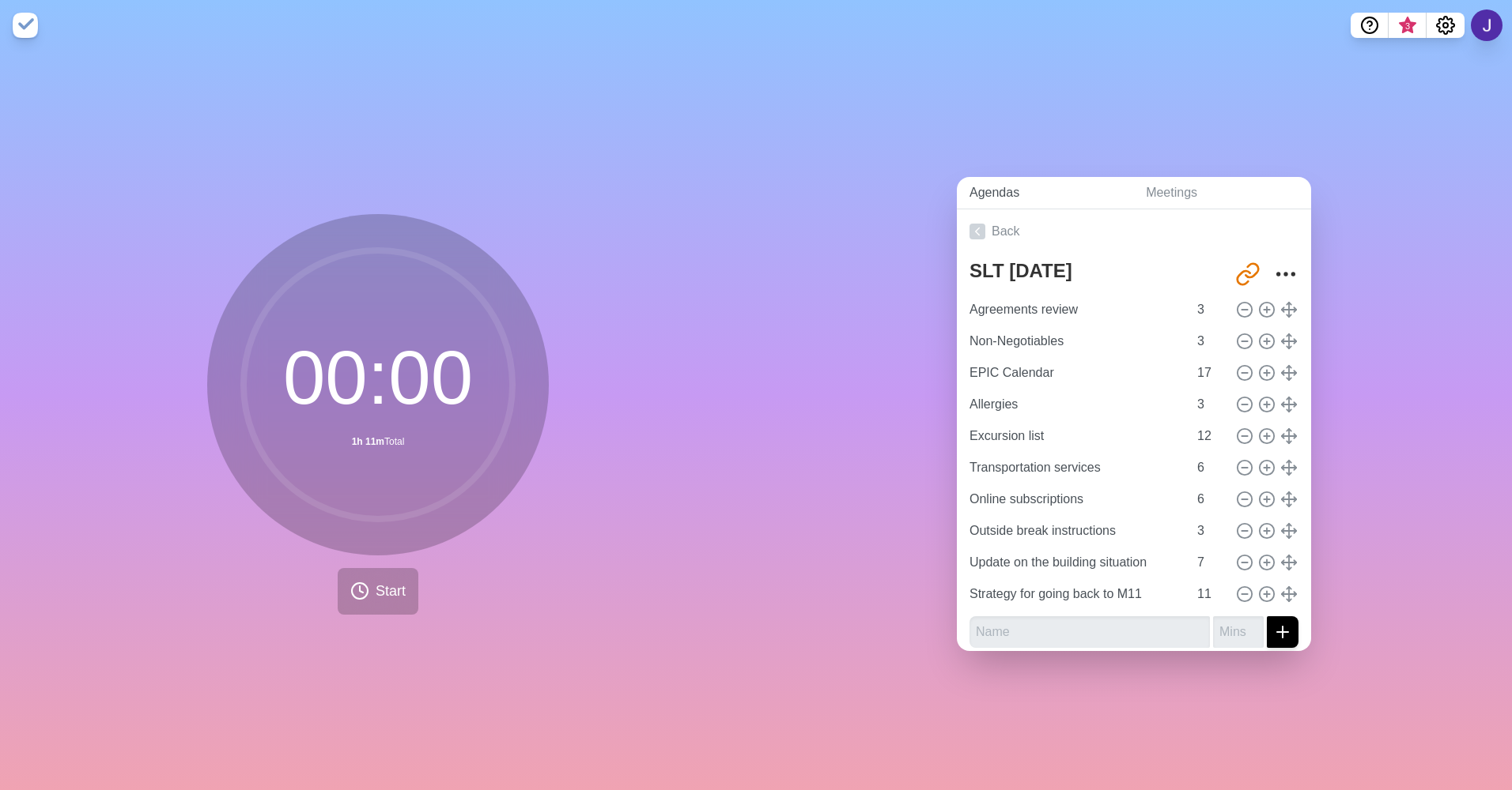
click at [995, 179] on link "Agendas" at bounding box center [1045, 193] width 176 height 32
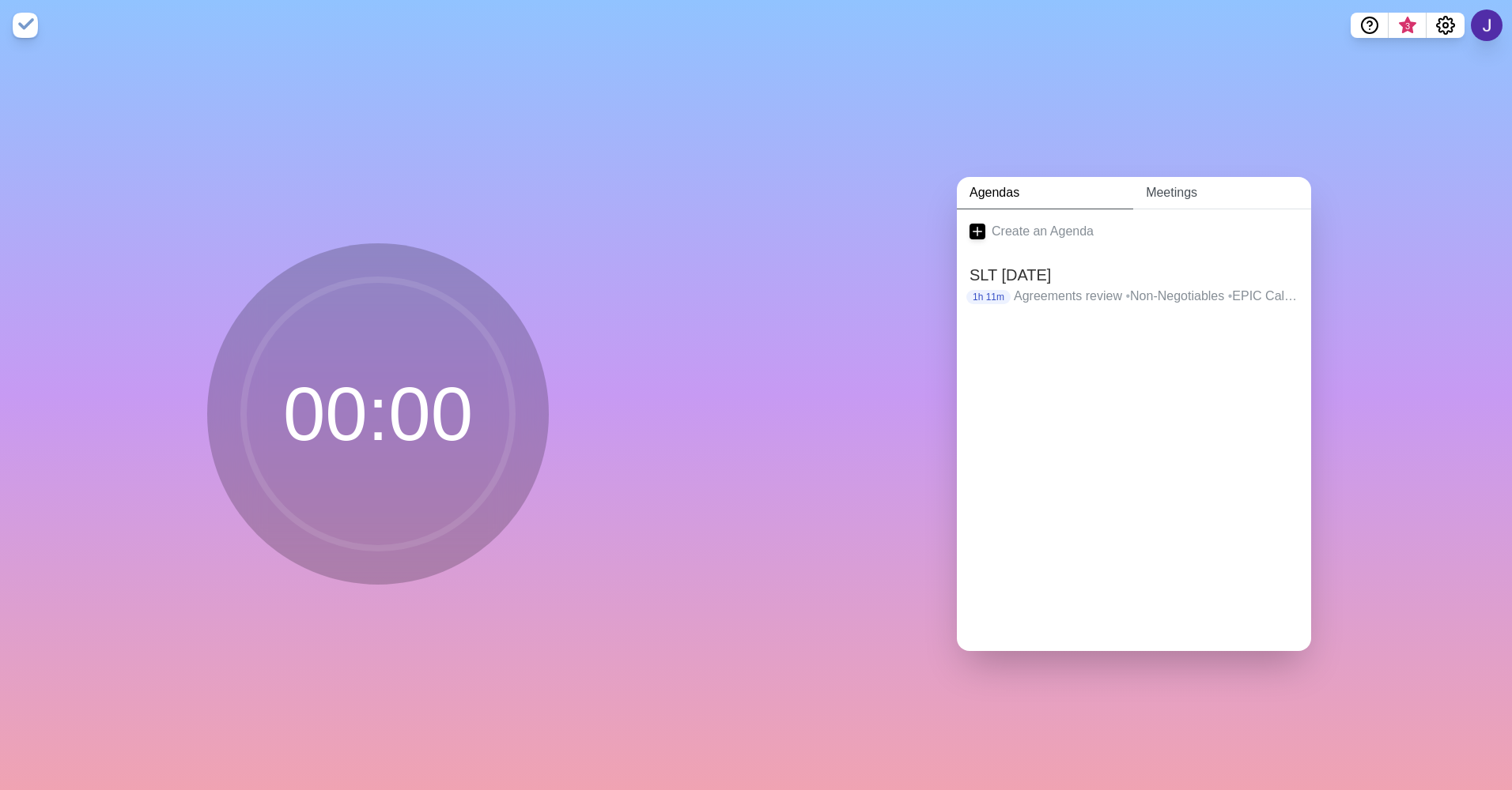
click at [1153, 183] on link "Meetings" at bounding box center [1221, 193] width 178 height 32
click at [986, 190] on link "Agendas" at bounding box center [1045, 193] width 176 height 32
click at [1446, 21] on icon "Settings" at bounding box center [1445, 26] width 19 height 19
click at [1418, 63] on p "Preferences" at bounding box center [1393, 61] width 68 height 19
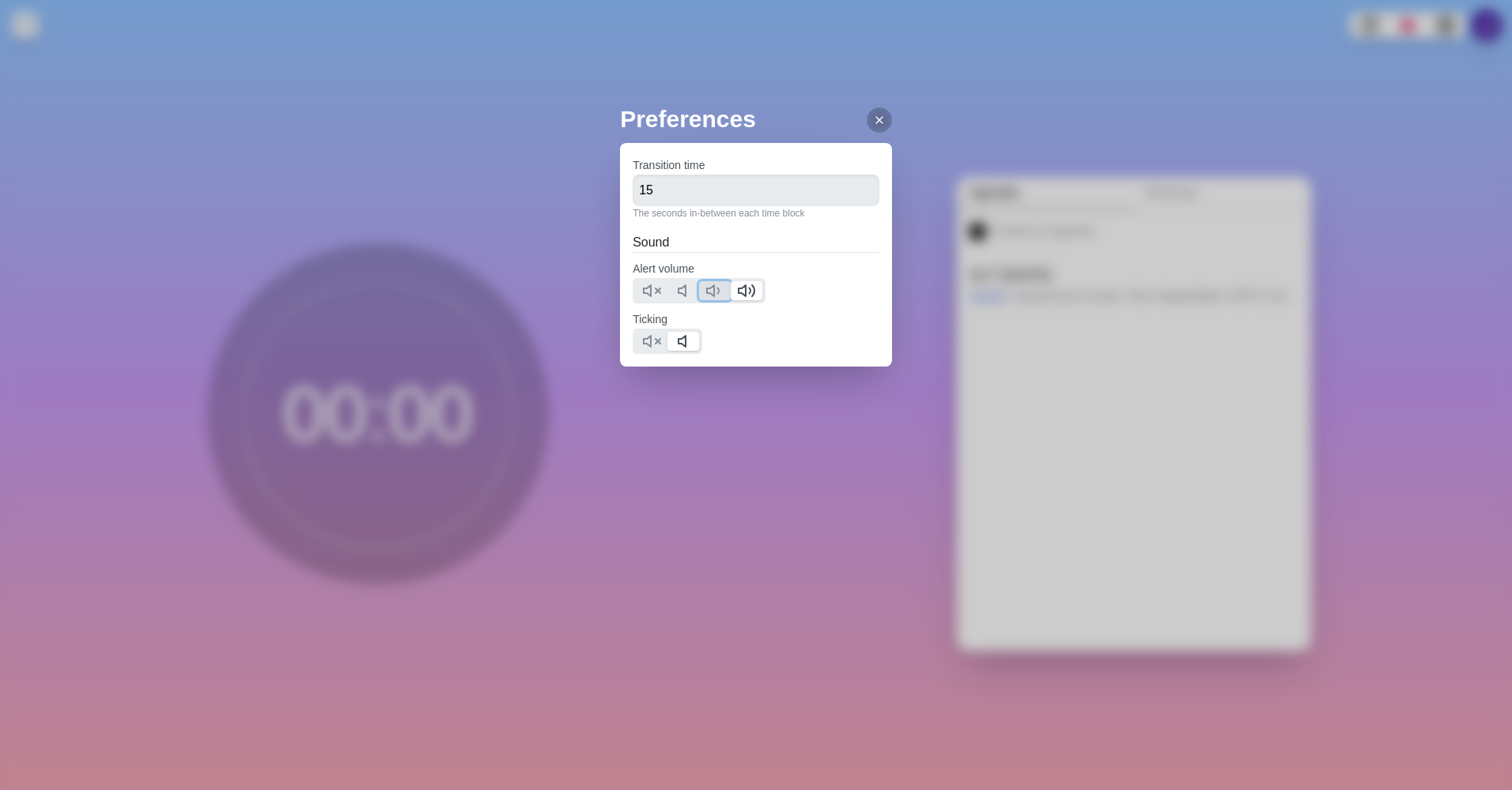
click at [710, 288] on polygon at bounding box center [710, 291] width 7 height 11
click at [659, 340] on icon at bounding box center [651, 341] width 19 height 19
click at [874, 120] on div at bounding box center [878, 119] width 25 height 25
